Goal: Information Seeking & Learning: Check status

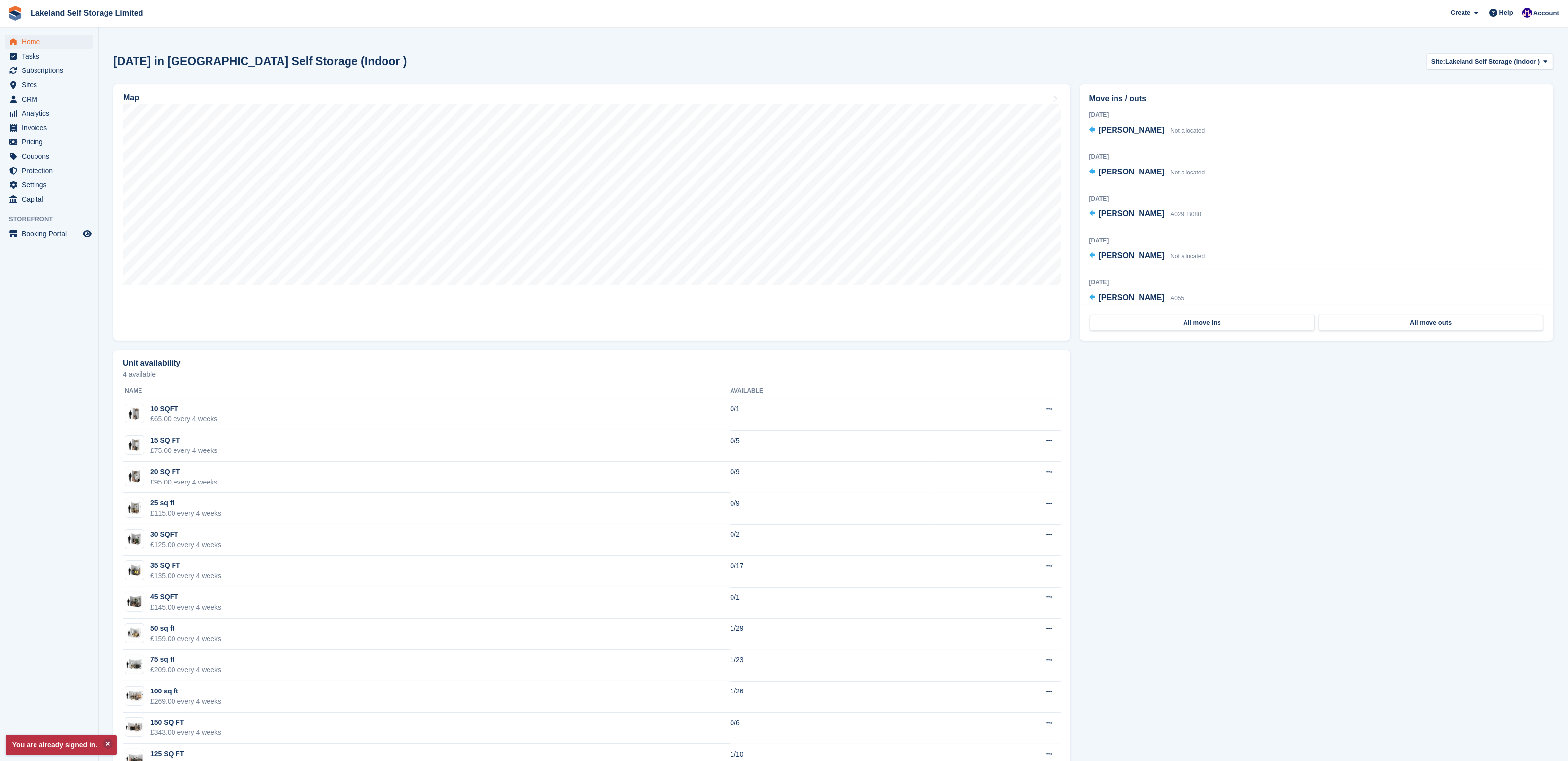
scroll to position [366, 0]
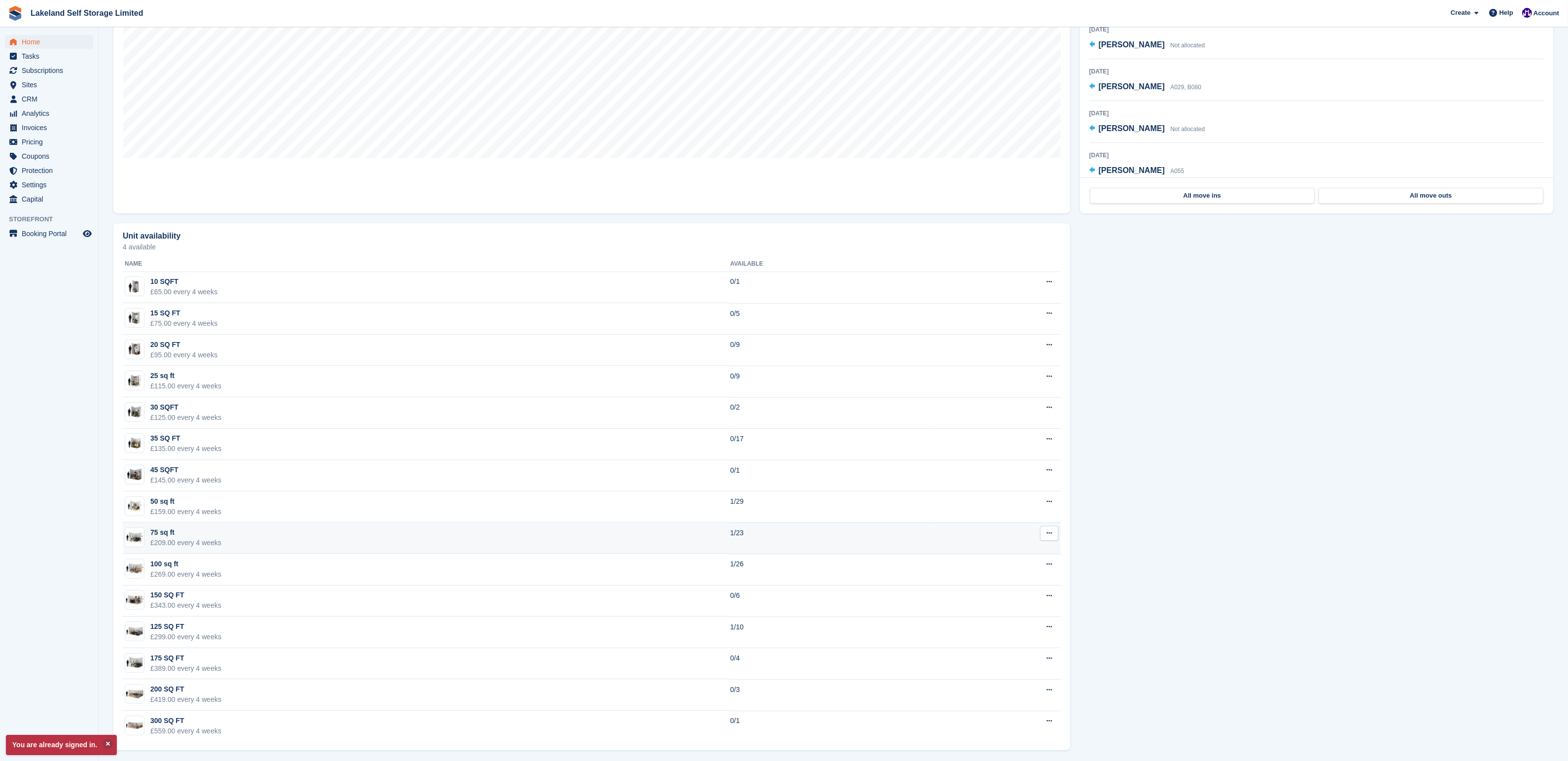
click at [979, 533] on td "Edit unit type View on Store" at bounding box center [997, 538] width 127 height 32
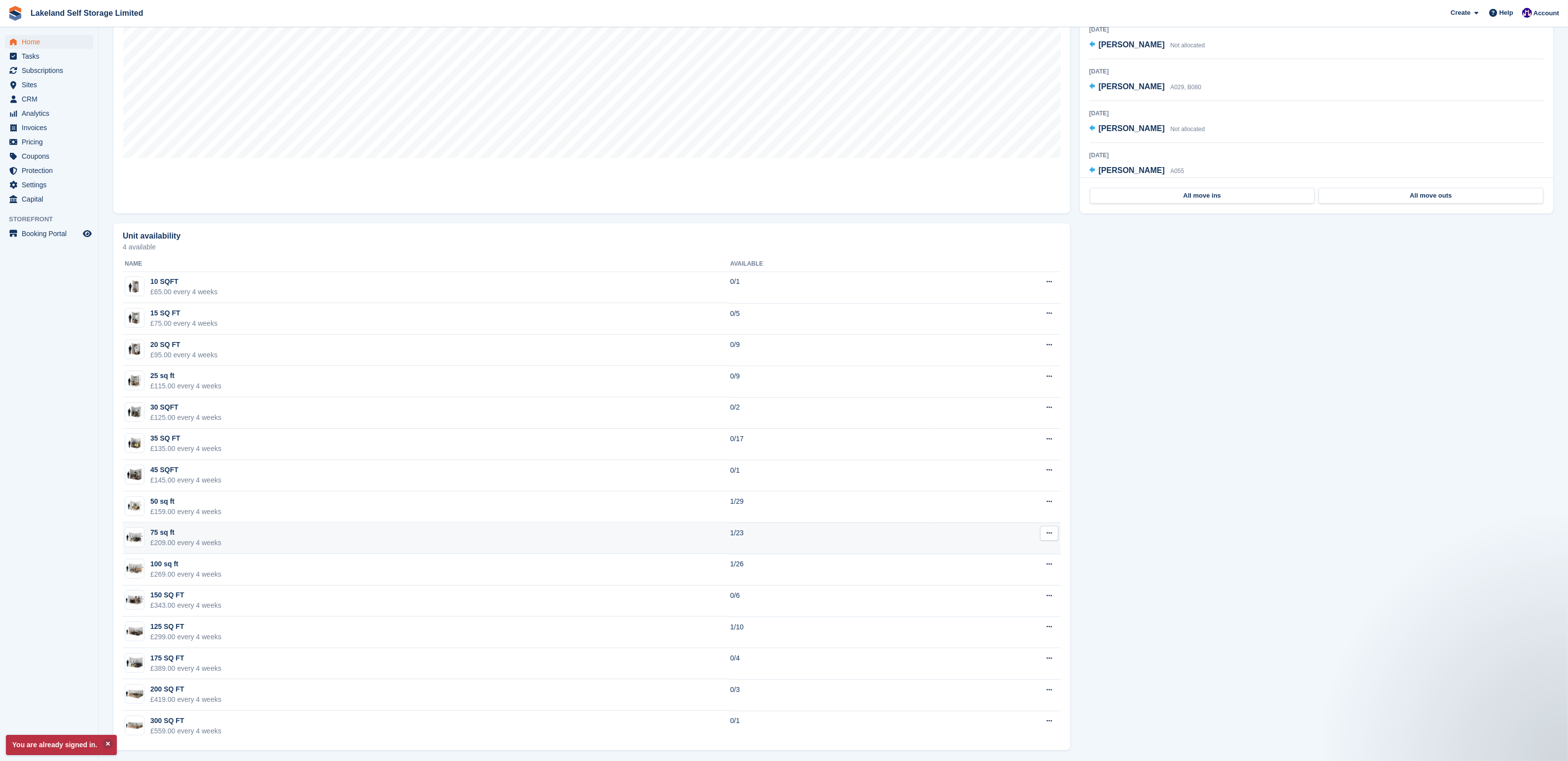
scroll to position [0, 0]
click at [434, 538] on td "75 sq ft £209.00 every 4 weeks" at bounding box center [427, 538] width 607 height 32
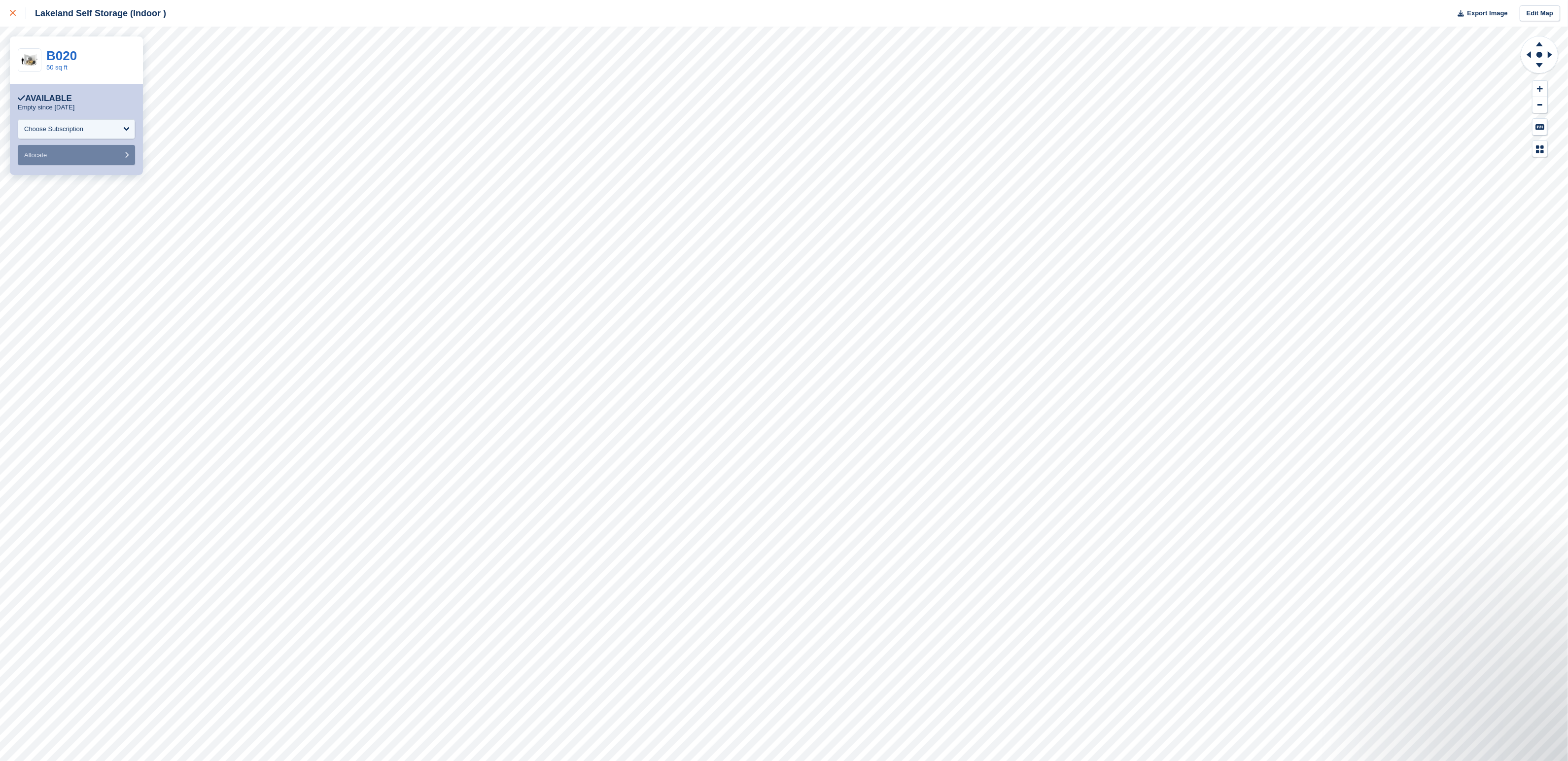
click at [11, 21] on link at bounding box center [13, 13] width 26 height 27
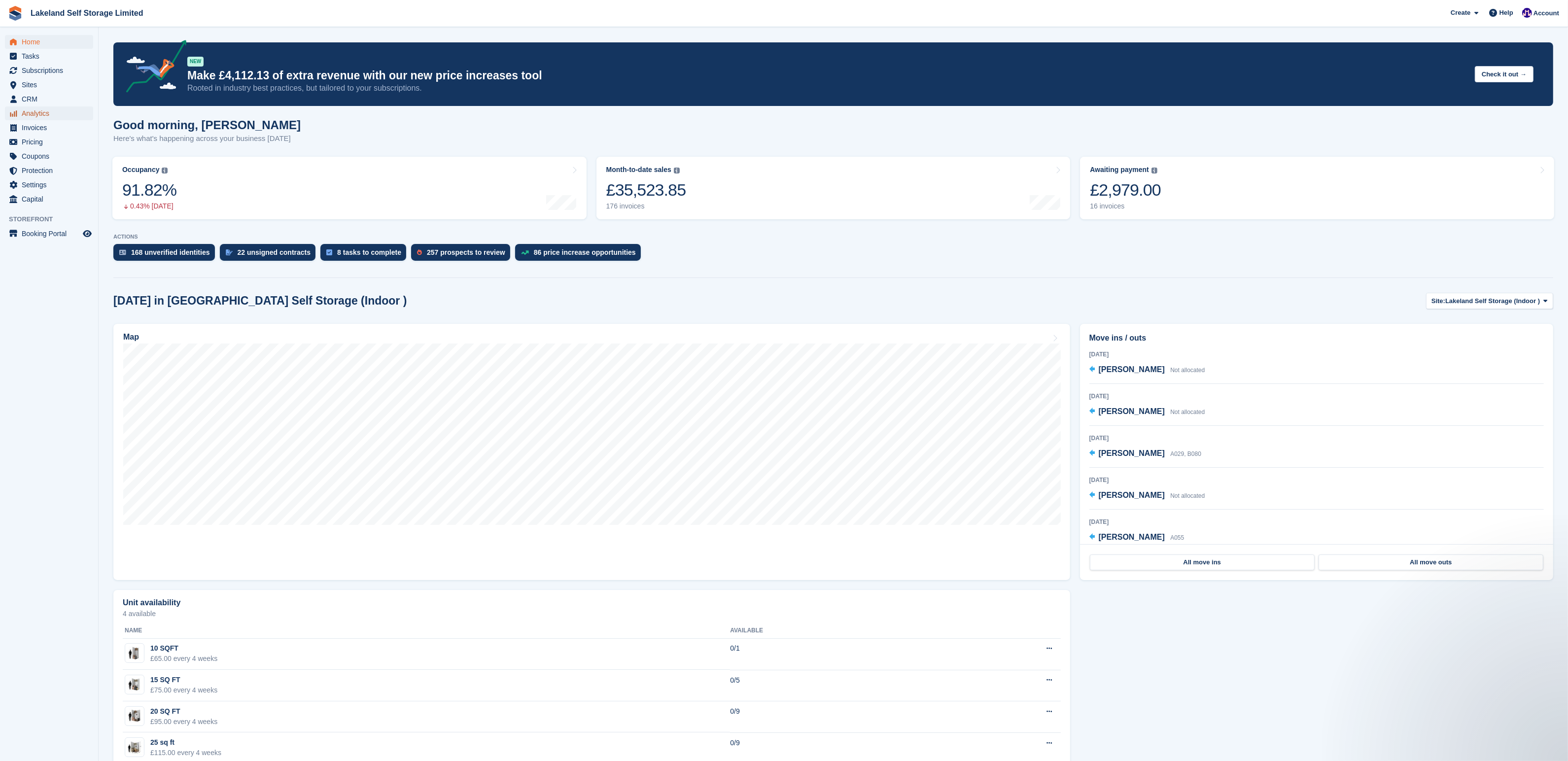
click at [38, 113] on span "Analytics" at bounding box center [51, 113] width 59 height 14
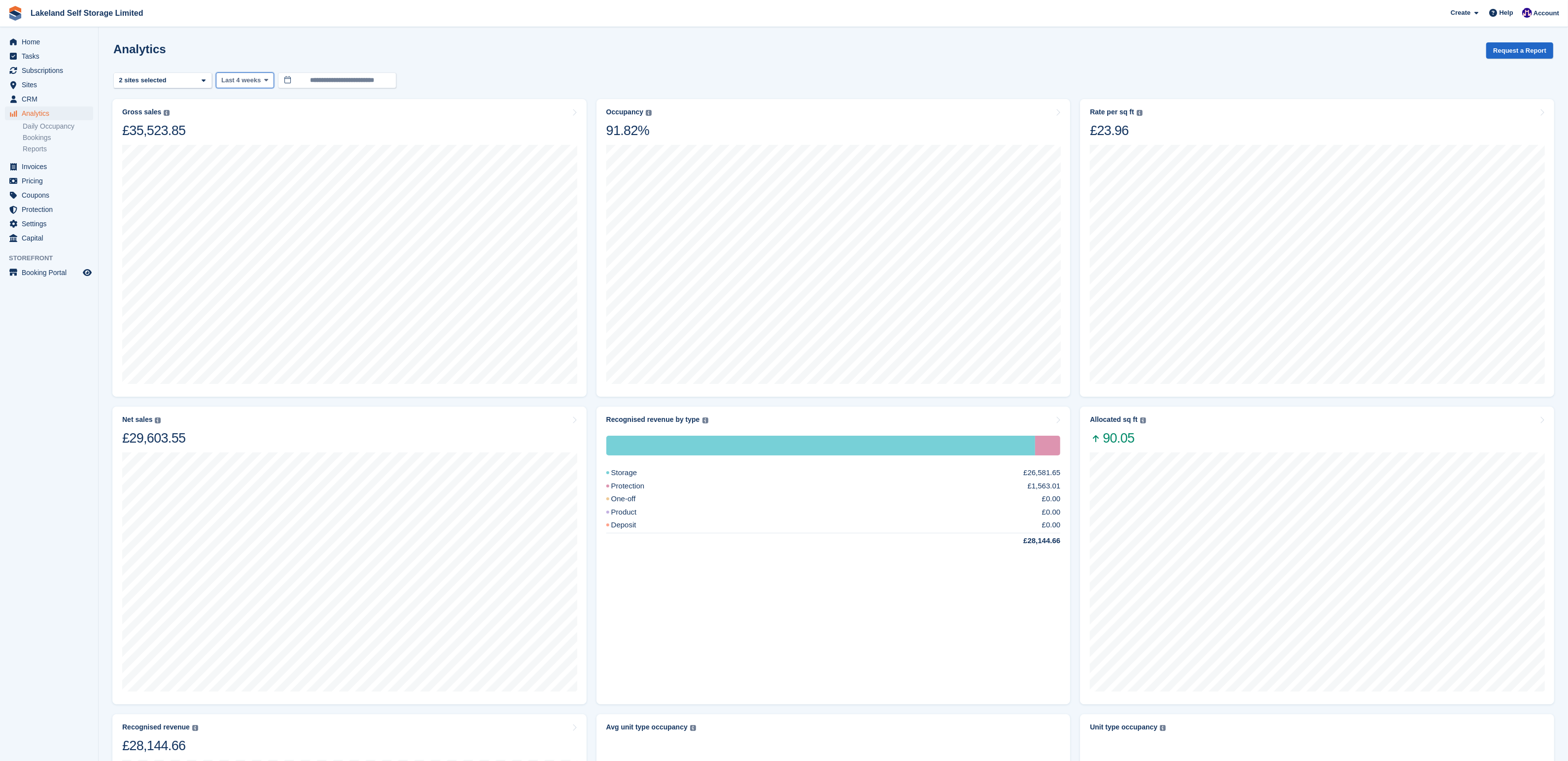
click at [265, 88] on button "Last 4 weeks" at bounding box center [245, 80] width 58 height 16
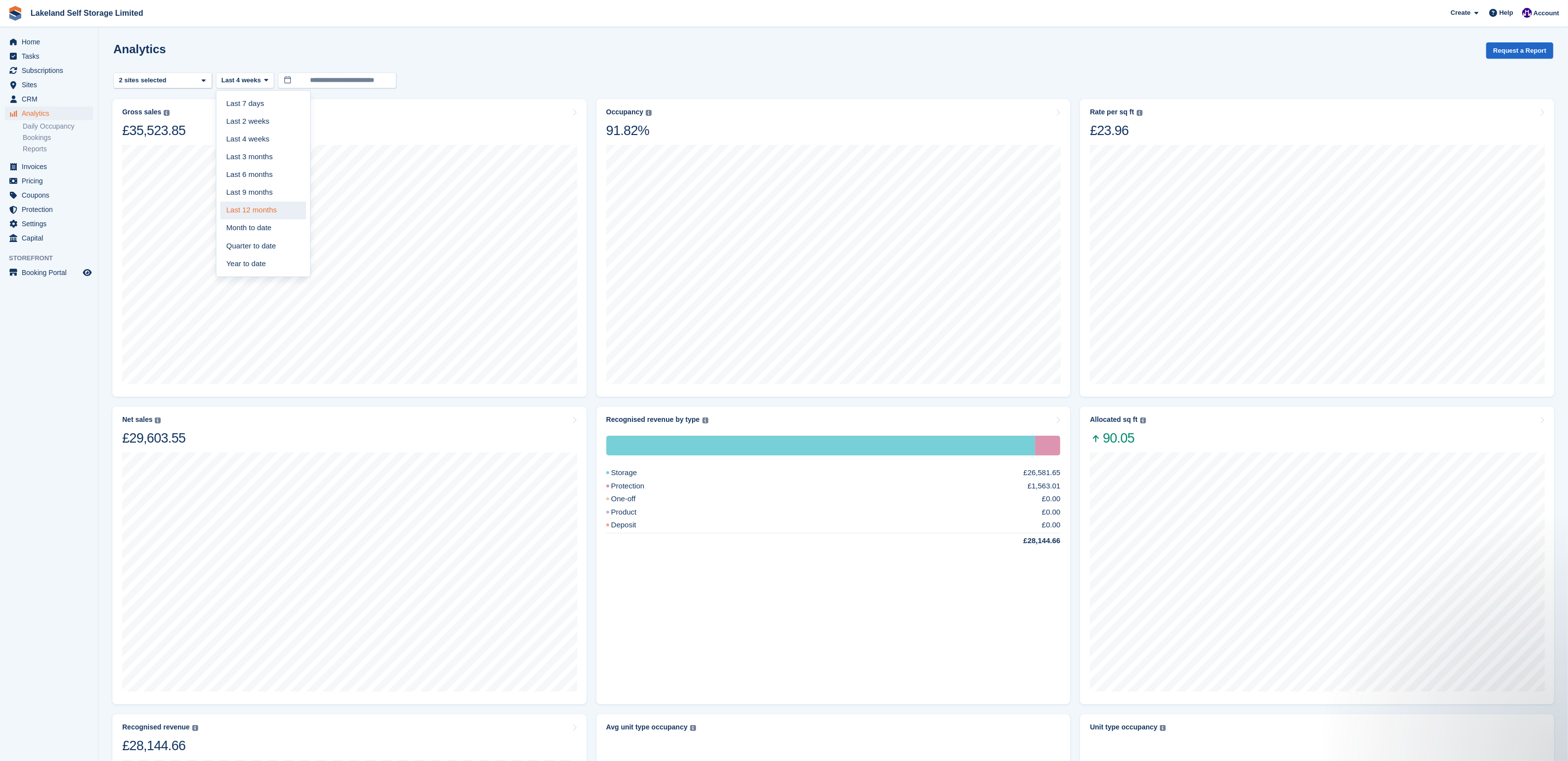
click at [261, 208] on link "Last 12 months" at bounding box center [263, 210] width 86 height 18
